Goal: Task Accomplishment & Management: Complete application form

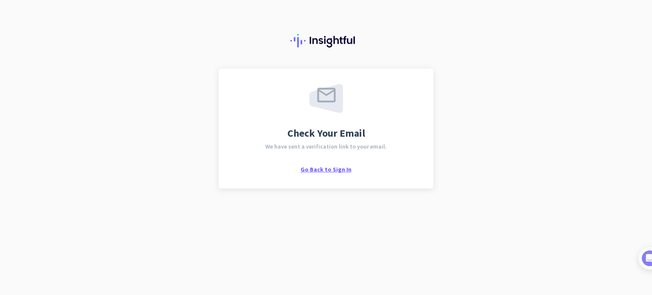
click at [330, 170] on span "Go Back to Sign In" at bounding box center [326, 170] width 51 height 8
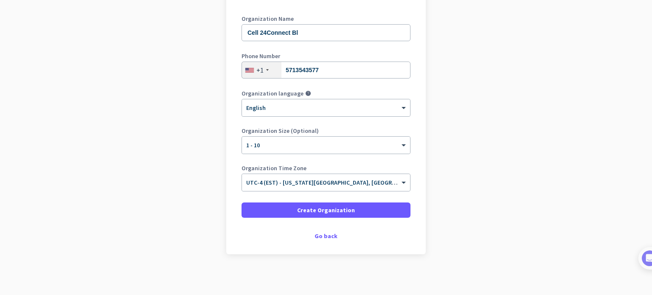
scroll to position [116, 0]
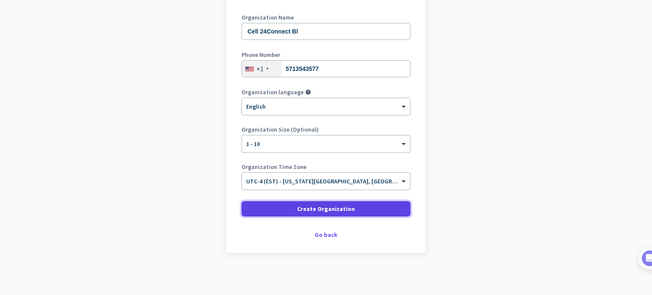
click at [317, 212] on span "Create Organization" at bounding box center [326, 209] width 58 height 8
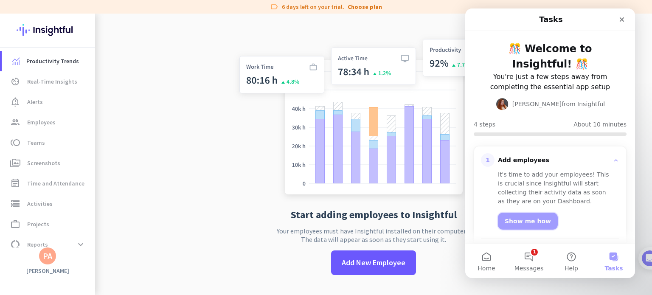
click at [514, 226] on link "Show me how" at bounding box center [528, 221] width 60 height 17
